Goal: Transaction & Acquisition: Purchase product/service

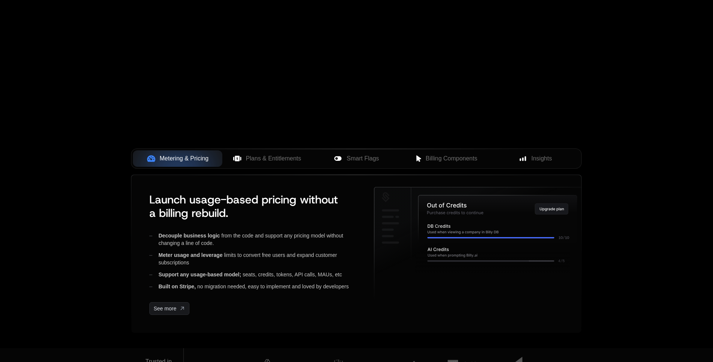
scroll to position [199, 0]
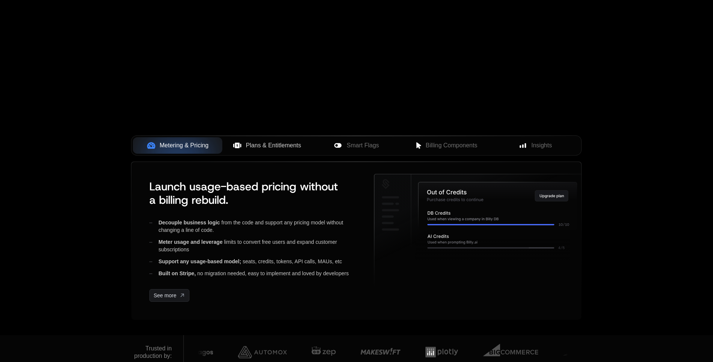
click at [266, 147] on span "Plans & Entitlements" at bounding box center [273, 145] width 55 height 9
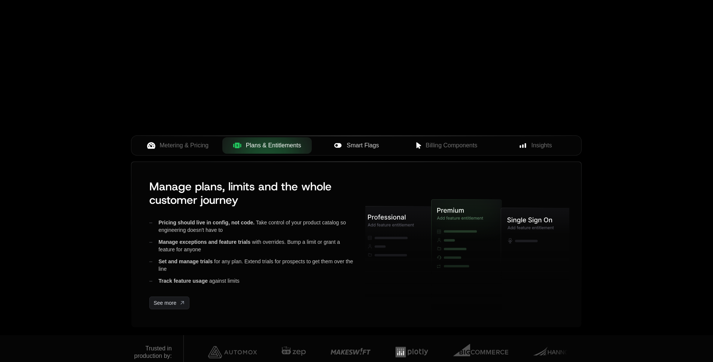
click at [362, 141] on span "Smart Flags" at bounding box center [363, 145] width 32 height 9
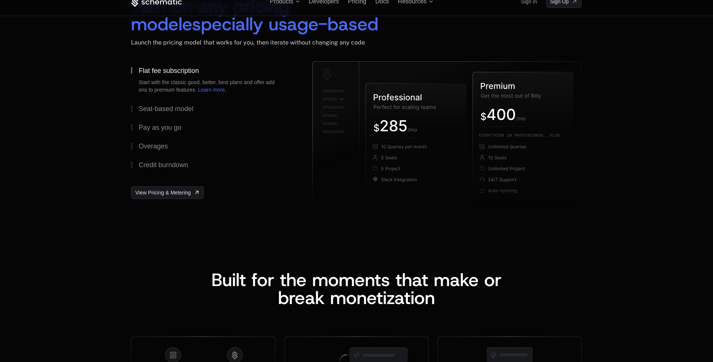
scroll to position [1142, 0]
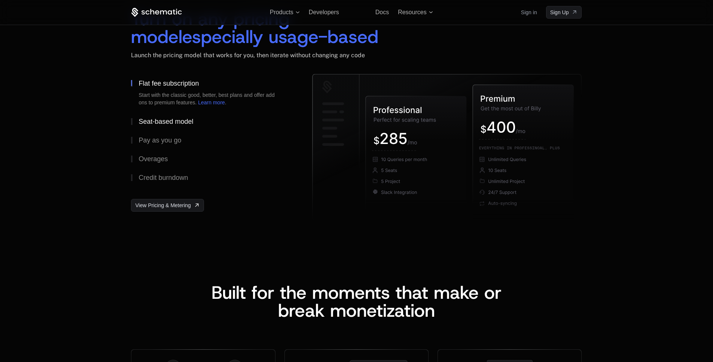
click at [183, 121] on div "Seat-based model" at bounding box center [165, 121] width 55 height 7
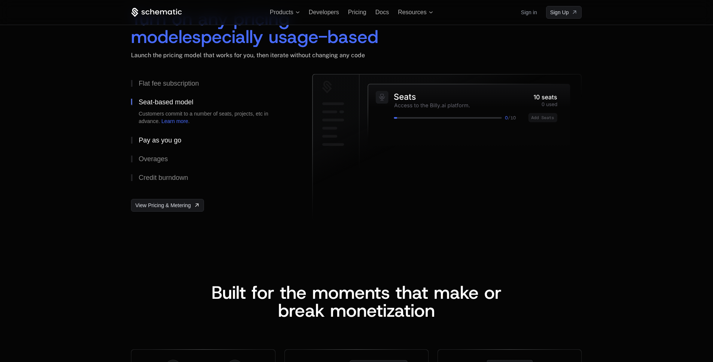
click at [164, 138] on div "Pay as you go" at bounding box center [159, 140] width 43 height 7
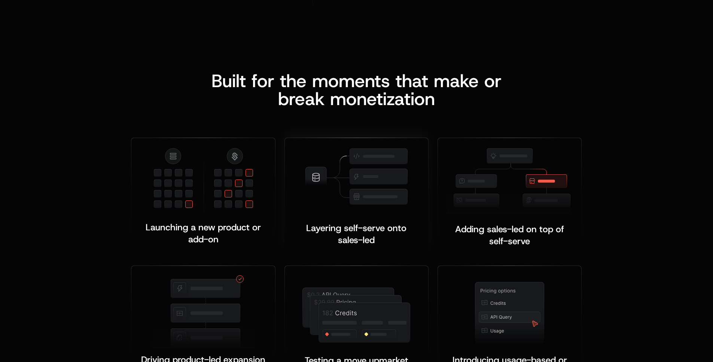
scroll to position [1357, 0]
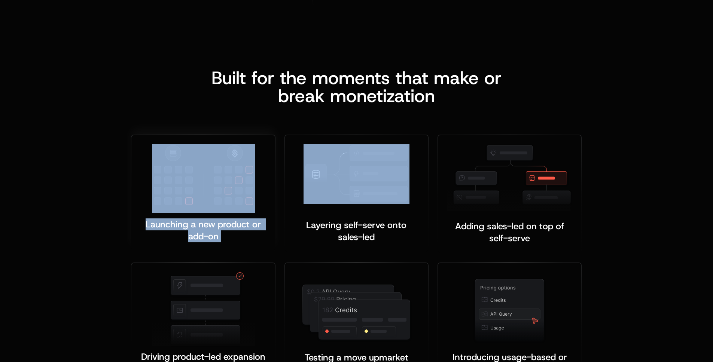
drag, startPoint x: 350, startPoint y: 212, endPoint x: 240, endPoint y: 208, distance: 110.1
click at [249, 208] on div "Launching a new product or add-on ﻿ Layering self-serve onto sales-led ﻿ ﻿ Addi…" at bounding box center [356, 260] width 451 height 250
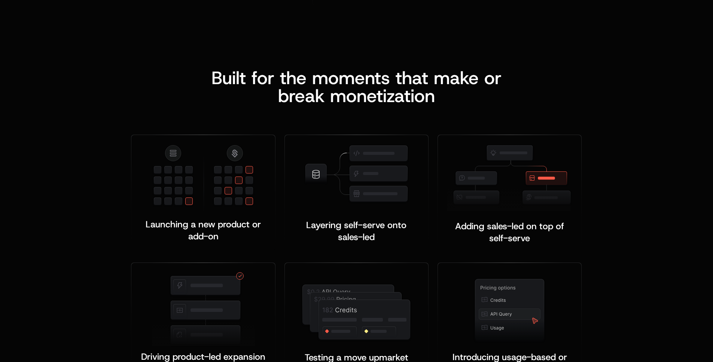
click at [632, 236] on div "Built for the moments that make or b reak monetization Launching a new product …" at bounding box center [356, 226] width 713 height 375
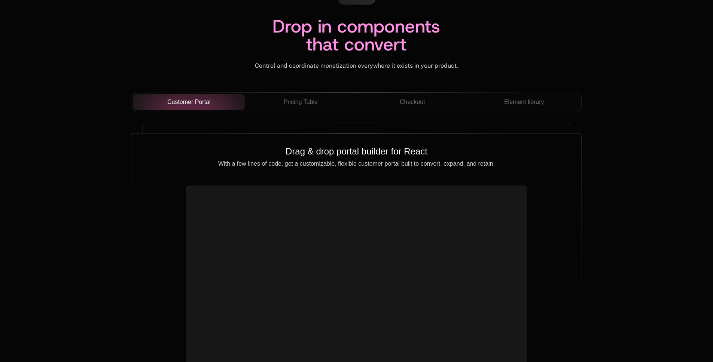
scroll to position [2634, 0]
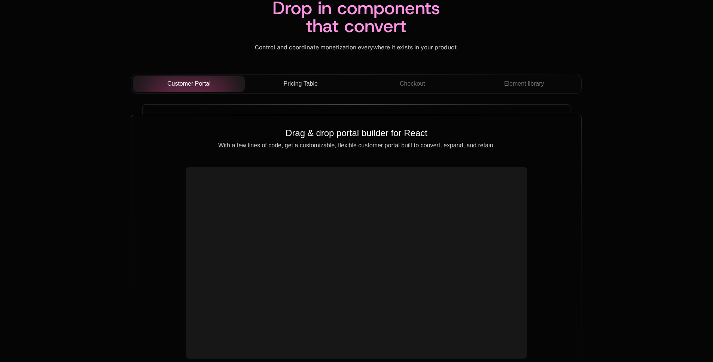
click at [314, 85] on span "Pricing Table" at bounding box center [301, 83] width 34 height 9
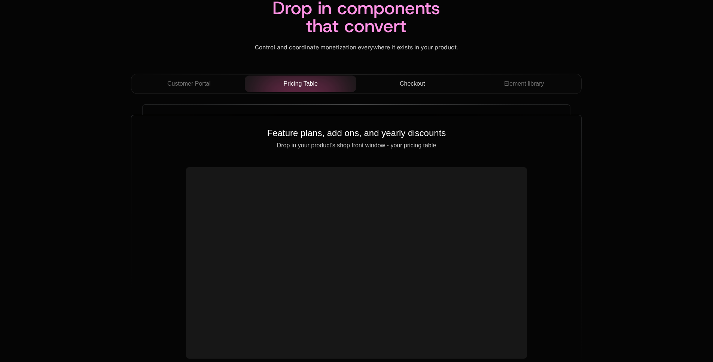
click at [408, 82] on span "Checkout" at bounding box center [412, 83] width 25 height 9
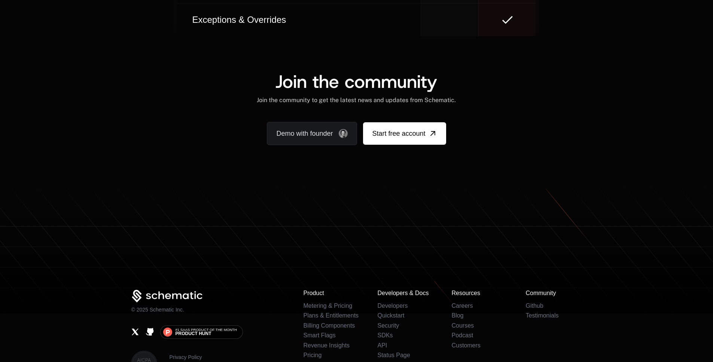
scroll to position [4642, 0]
